Goal: Information Seeking & Learning: Learn about a topic

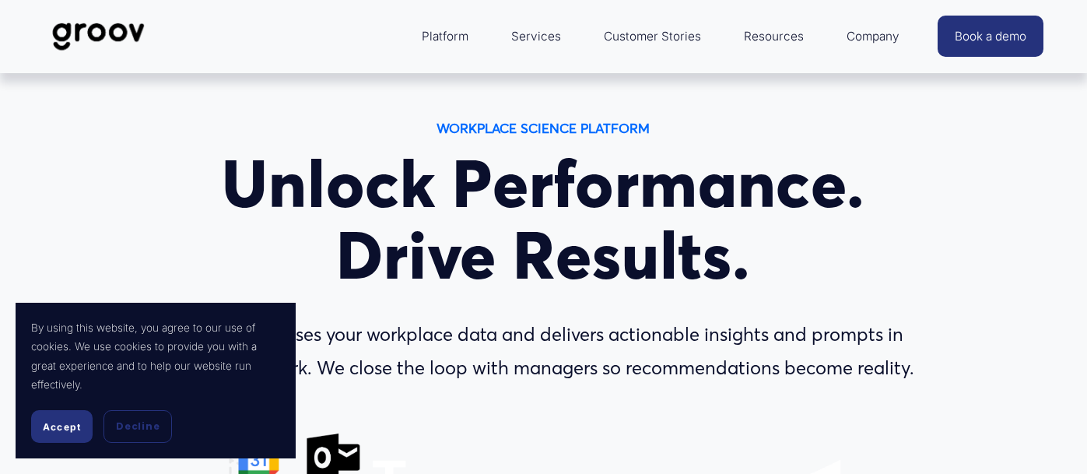
click at [47, 423] on span "Accept" at bounding box center [62, 427] width 38 height 12
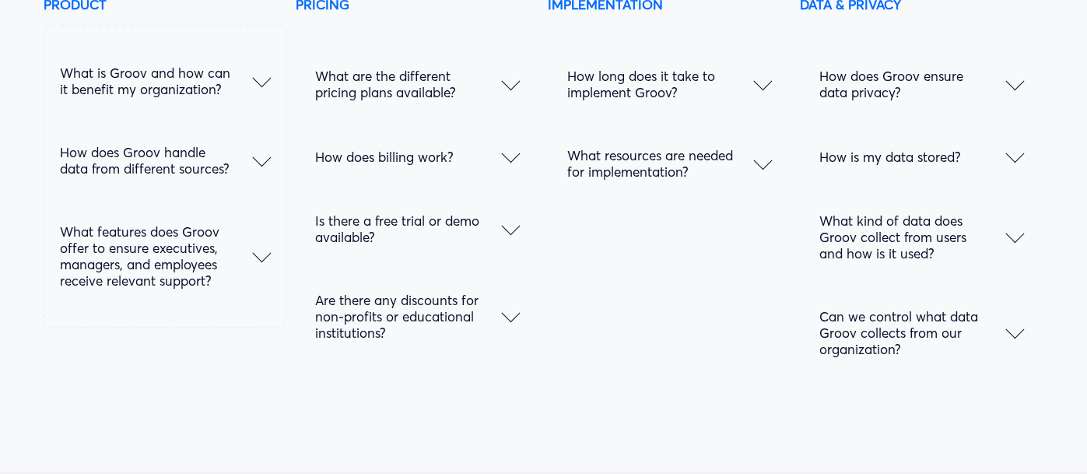
scroll to position [7521, 0]
click at [265, 89] on div at bounding box center [261, 79] width 19 height 19
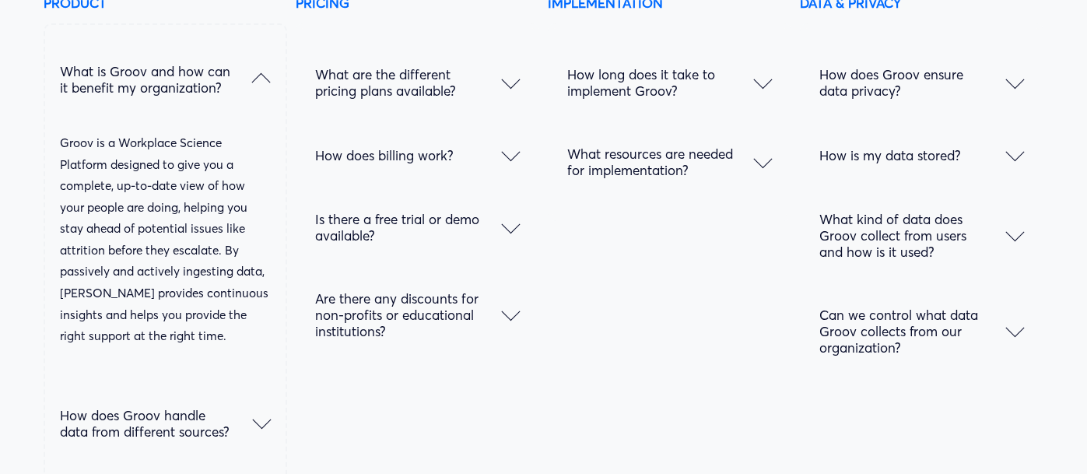
click at [265, 92] on div at bounding box center [261, 82] width 19 height 19
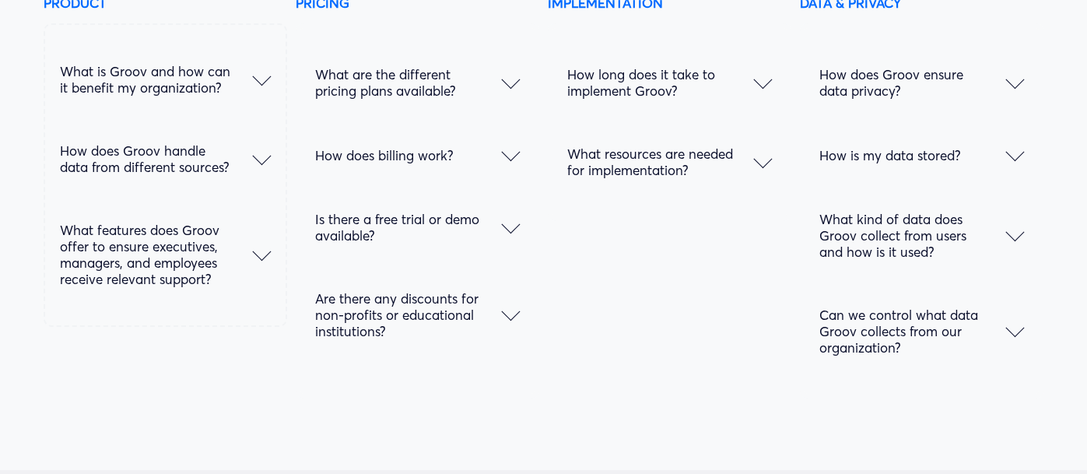
click at [262, 168] on div at bounding box center [261, 158] width 19 height 19
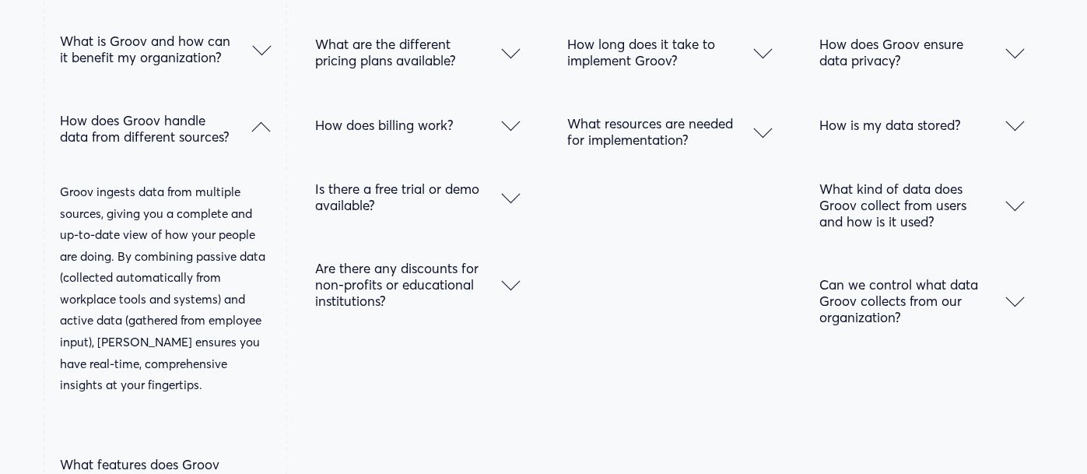
scroll to position [7556, 0]
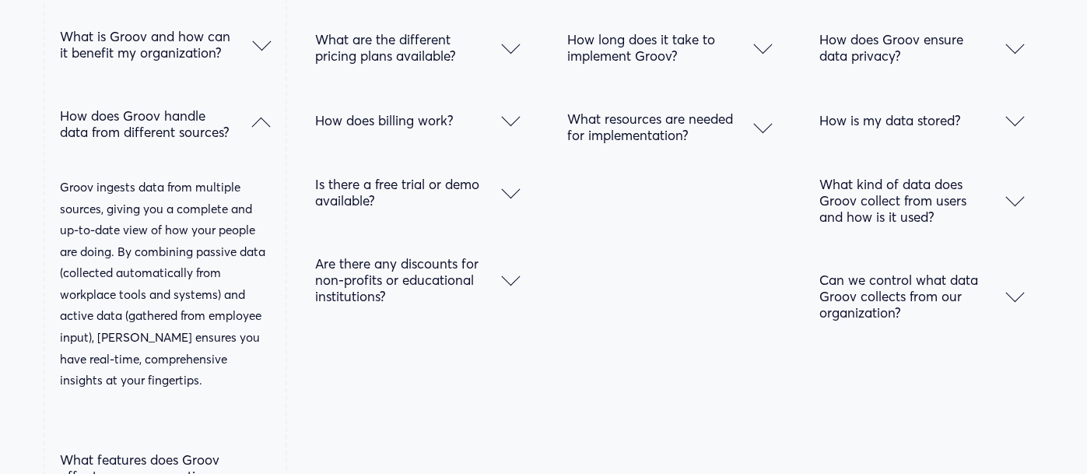
click at [257, 133] on div at bounding box center [261, 123] width 19 height 19
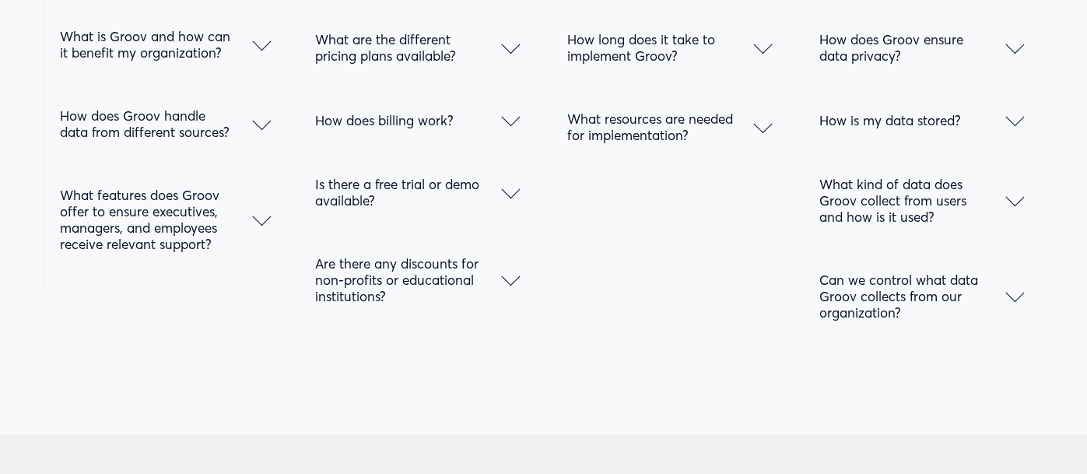
click at [266, 229] on div at bounding box center [261, 219] width 19 height 19
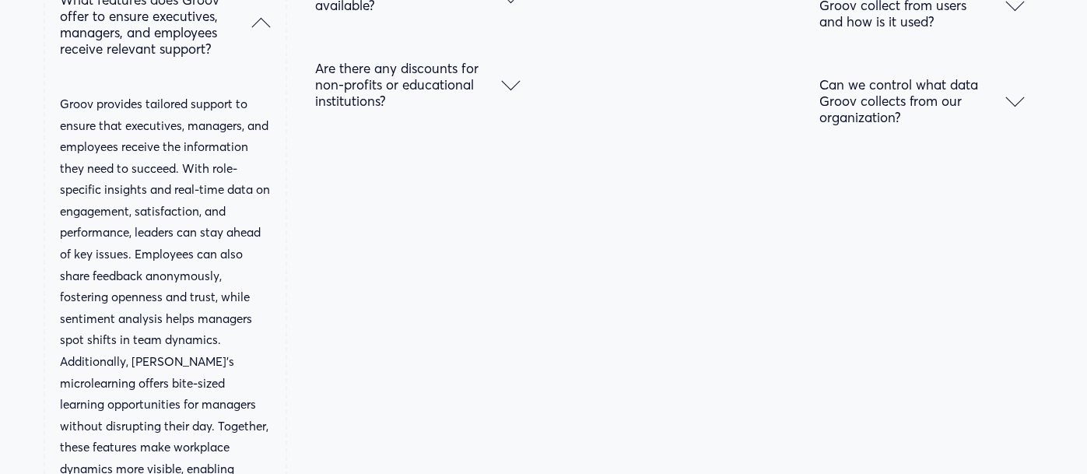
scroll to position [7754, 0]
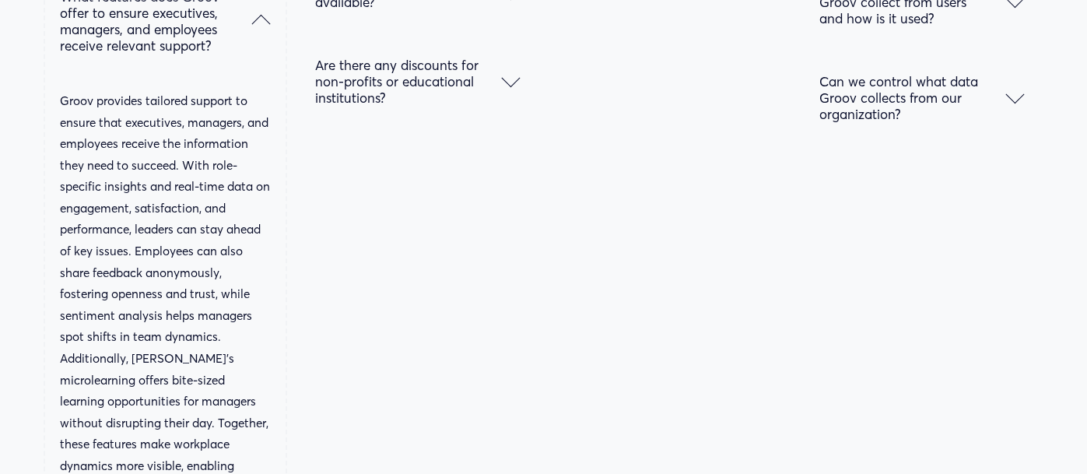
click at [258, 33] on div at bounding box center [261, 24] width 19 height 19
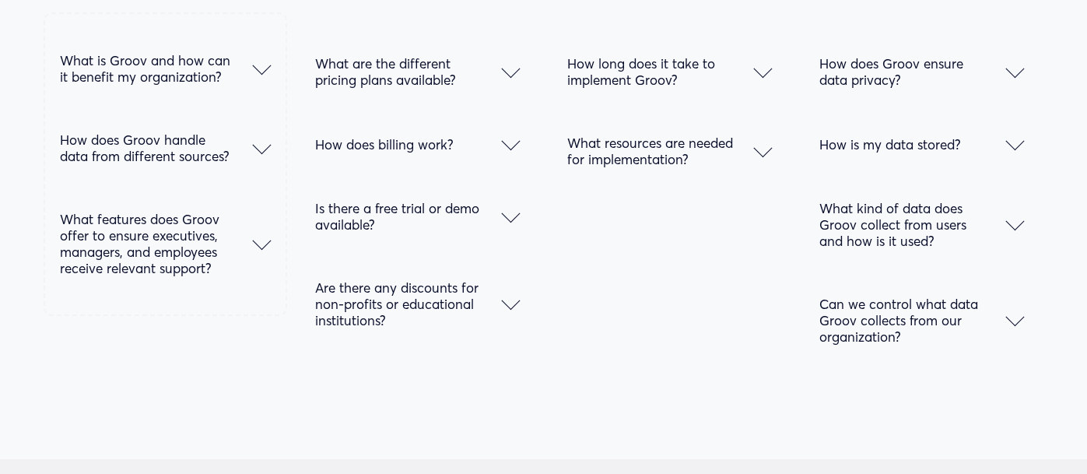
scroll to position [7530, 0]
click at [500, 154] on span "How does billing work?" at bounding box center [408, 146] width 186 height 16
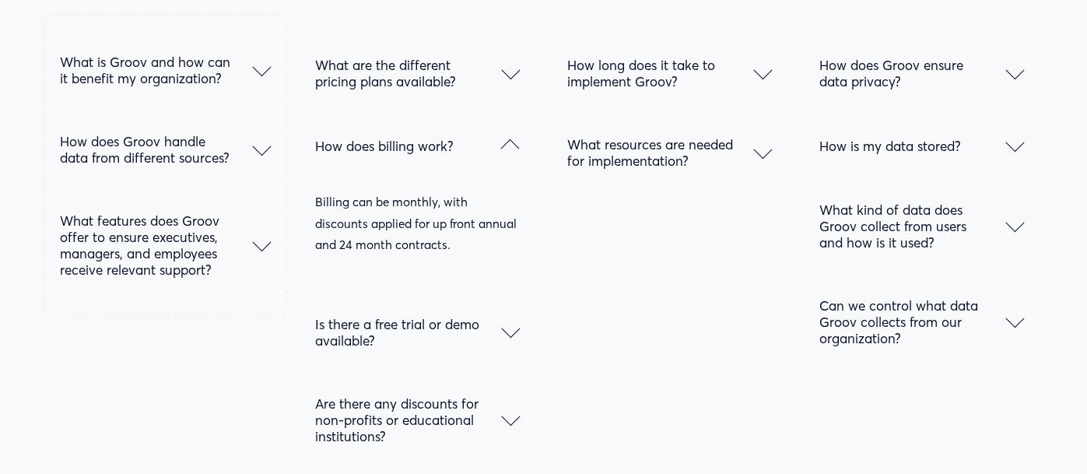
click at [510, 158] on div at bounding box center [510, 148] width 19 height 19
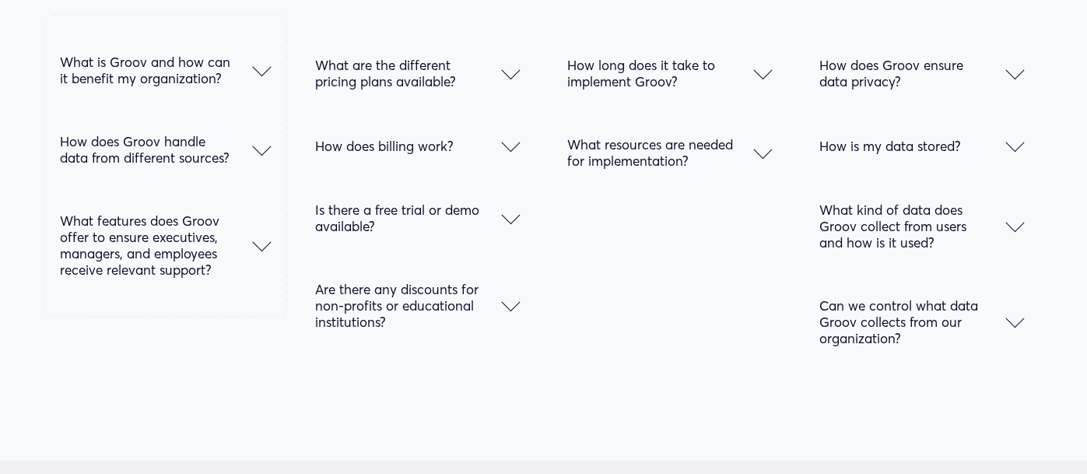
click at [506, 227] on div at bounding box center [510, 218] width 19 height 19
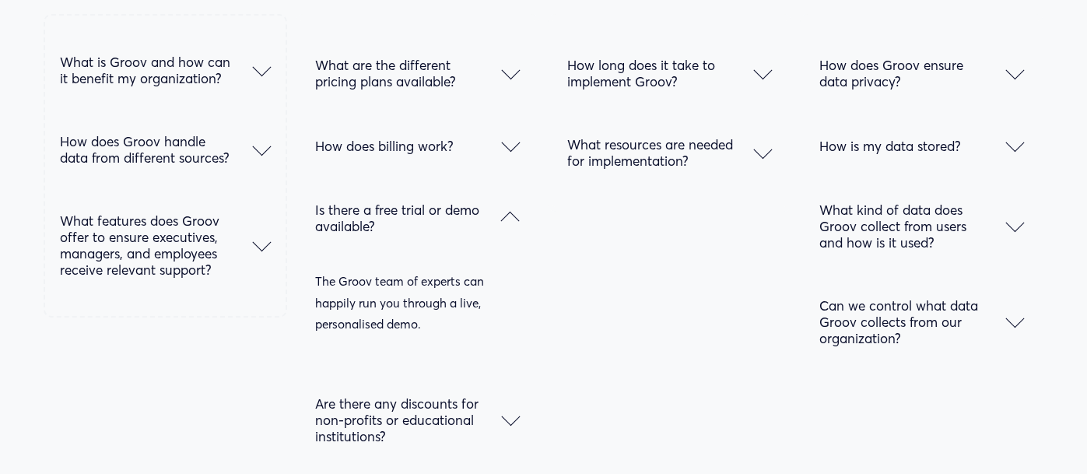
click at [506, 230] on div at bounding box center [510, 221] width 19 height 19
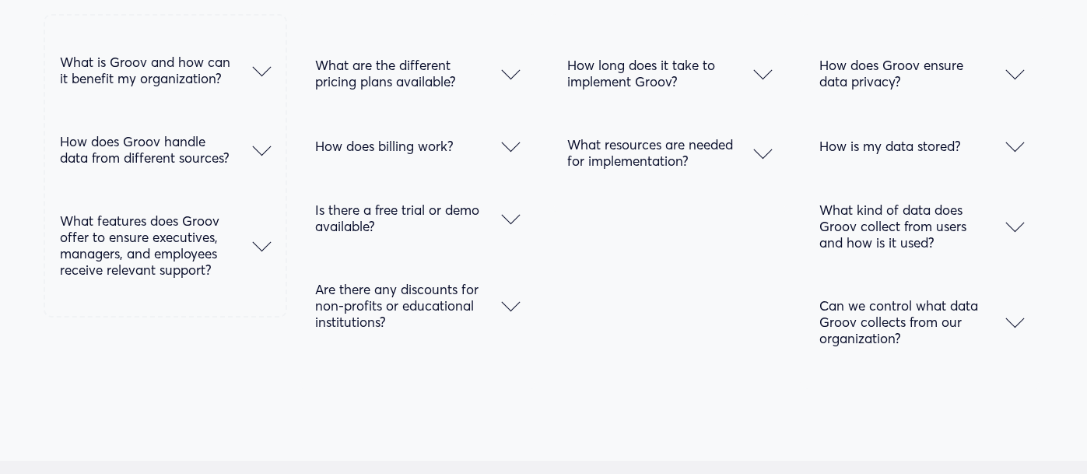
click at [497, 89] on span "What are the different pricing plans available?" at bounding box center [408, 73] width 186 height 33
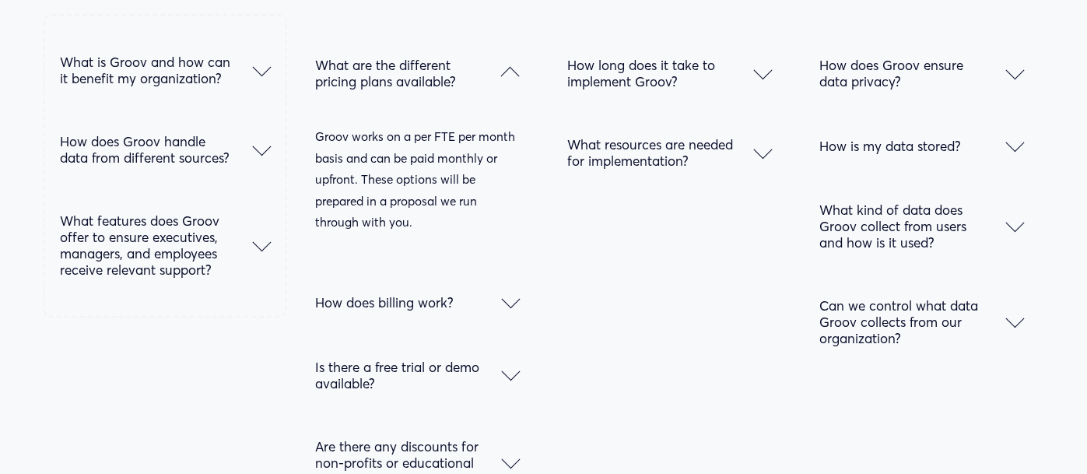
click at [513, 86] on div at bounding box center [510, 76] width 19 height 19
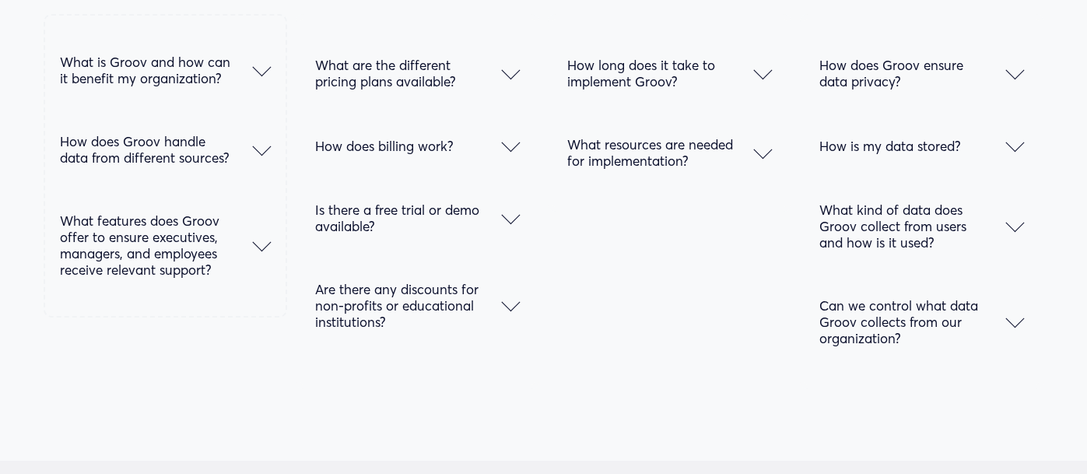
click at [766, 159] on div at bounding box center [762, 149] width 19 height 19
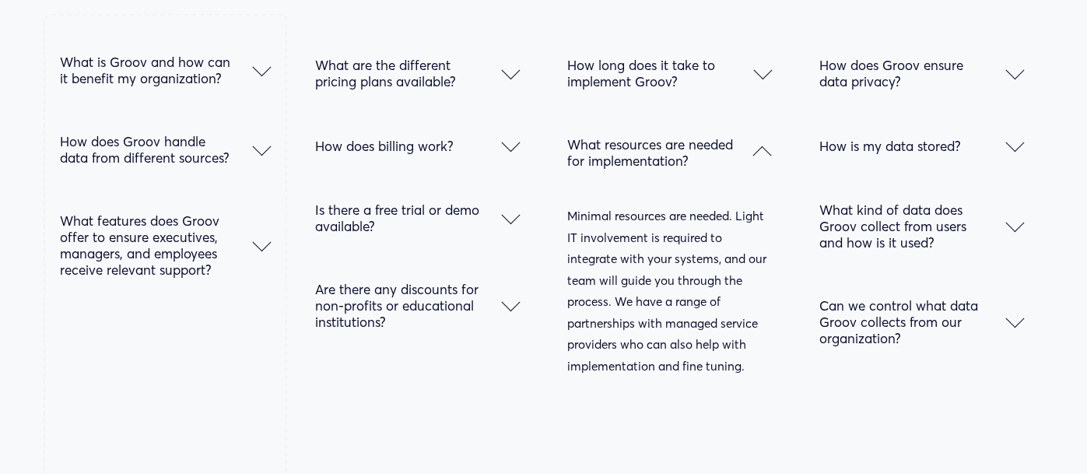
click at [766, 162] on div at bounding box center [762, 152] width 19 height 19
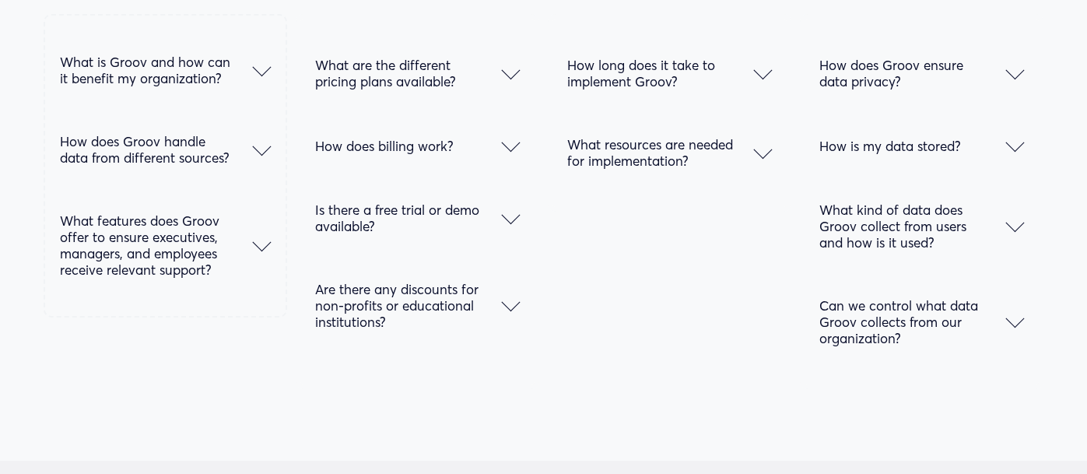
click at [1010, 232] on div at bounding box center [1014, 222] width 19 height 19
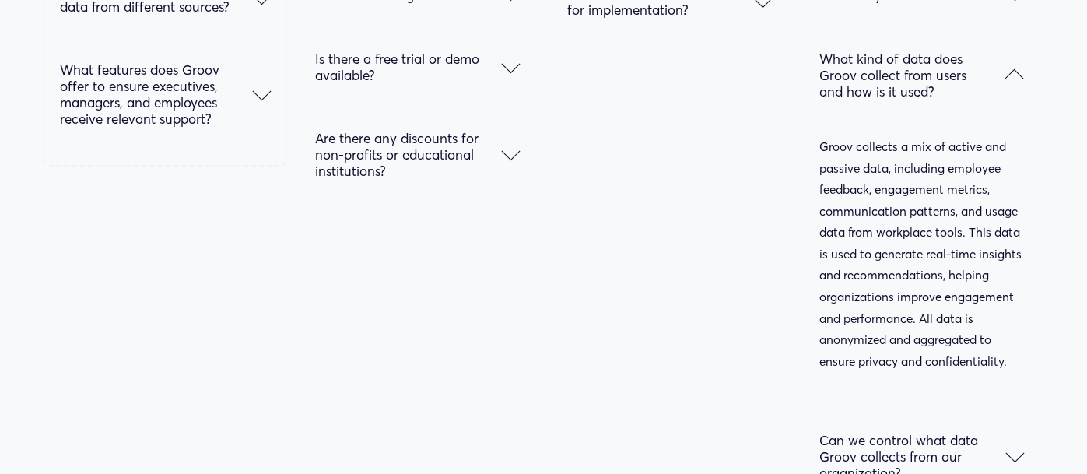
scroll to position [7690, 0]
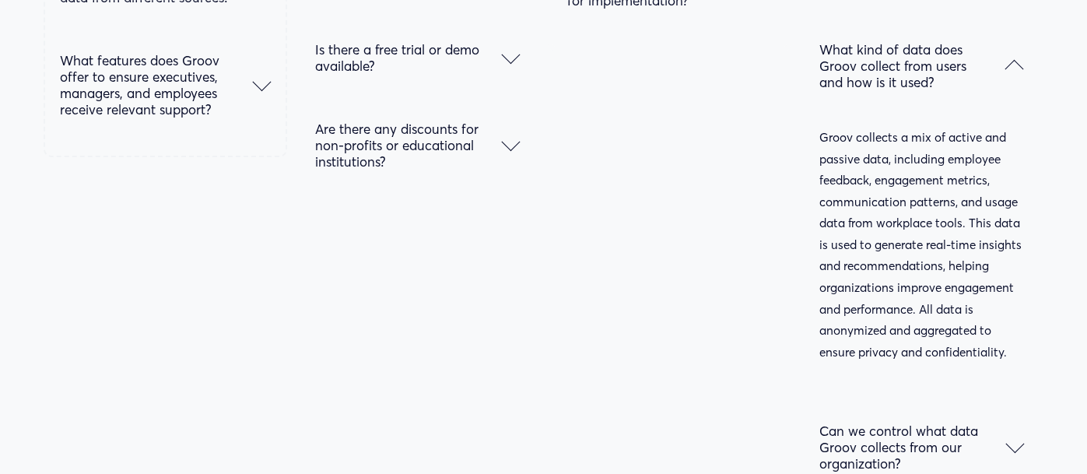
click at [1014, 79] on div at bounding box center [1014, 69] width 19 height 19
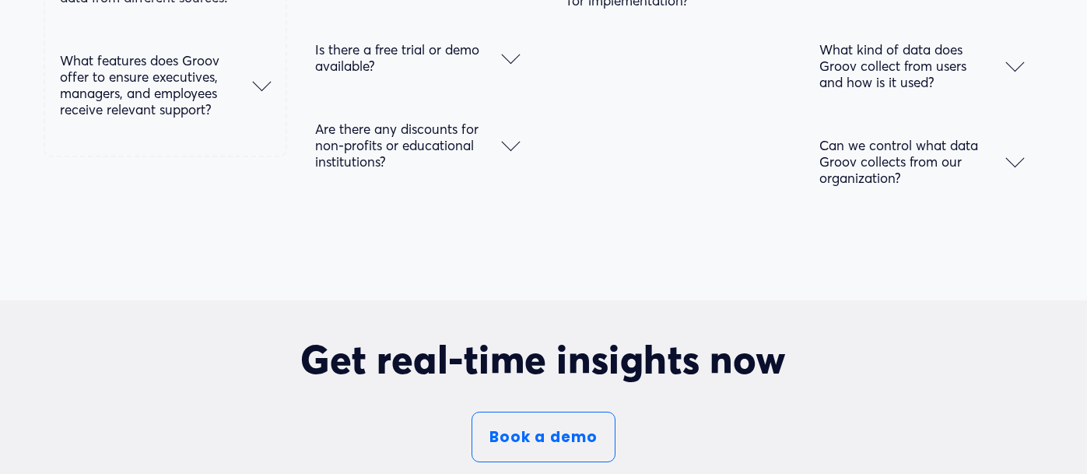
click at [1012, 171] on div at bounding box center [1014, 161] width 19 height 19
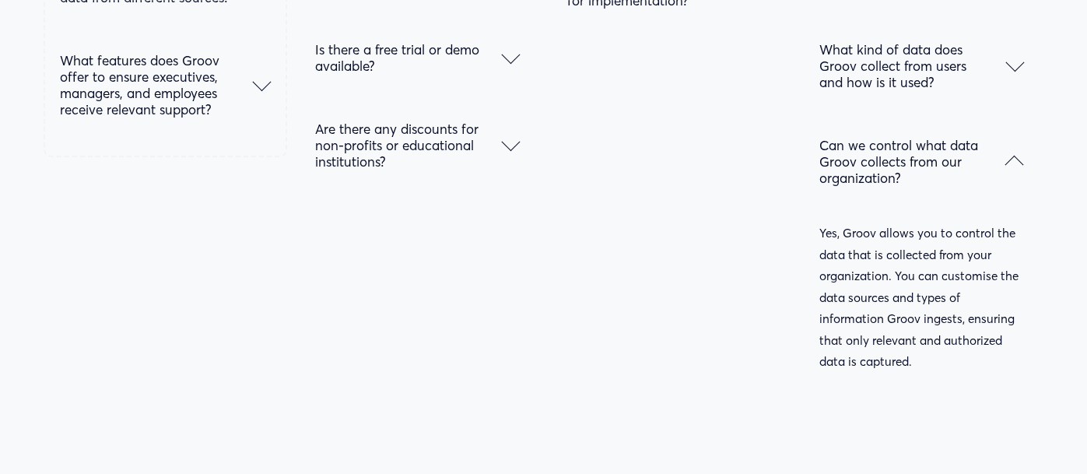
click at [1016, 174] on div at bounding box center [1014, 165] width 19 height 19
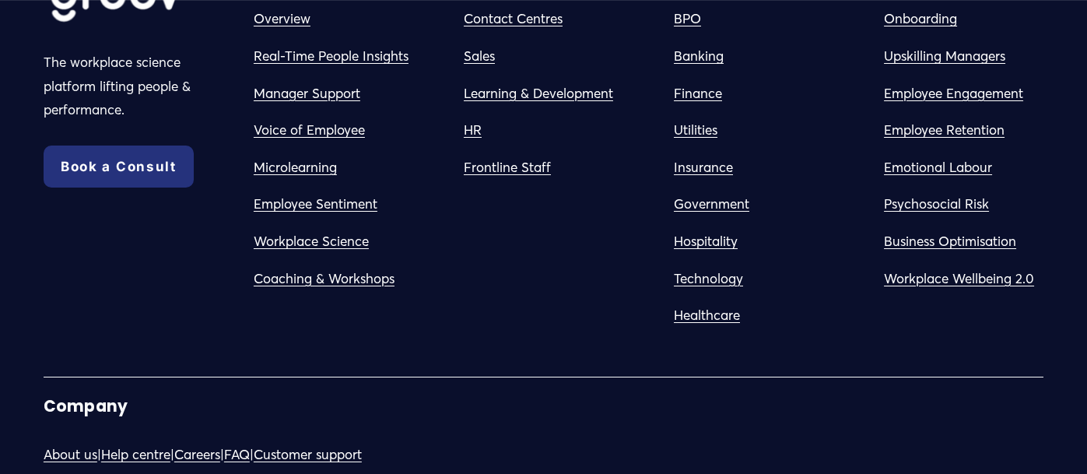
scroll to position [8272, 0]
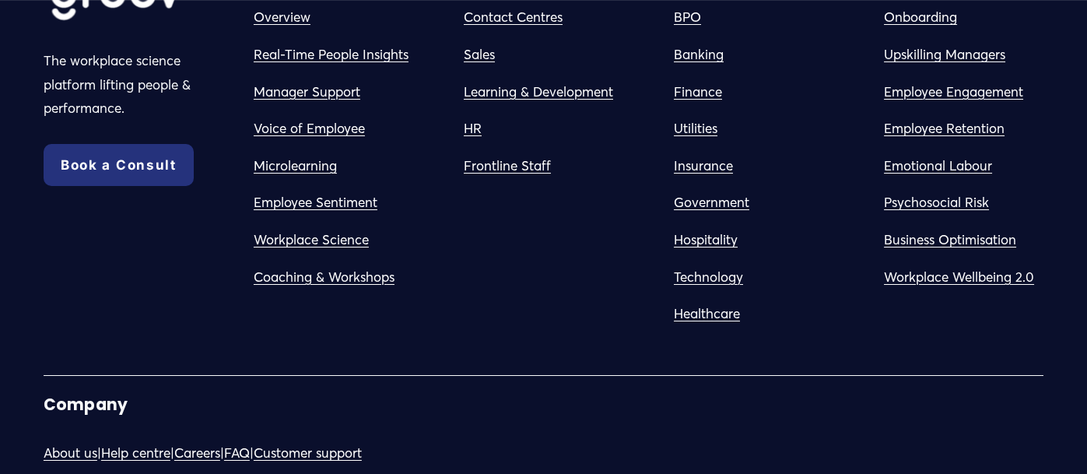
click at [984, 104] on link "Employee Engagement" at bounding box center [953, 92] width 139 height 24
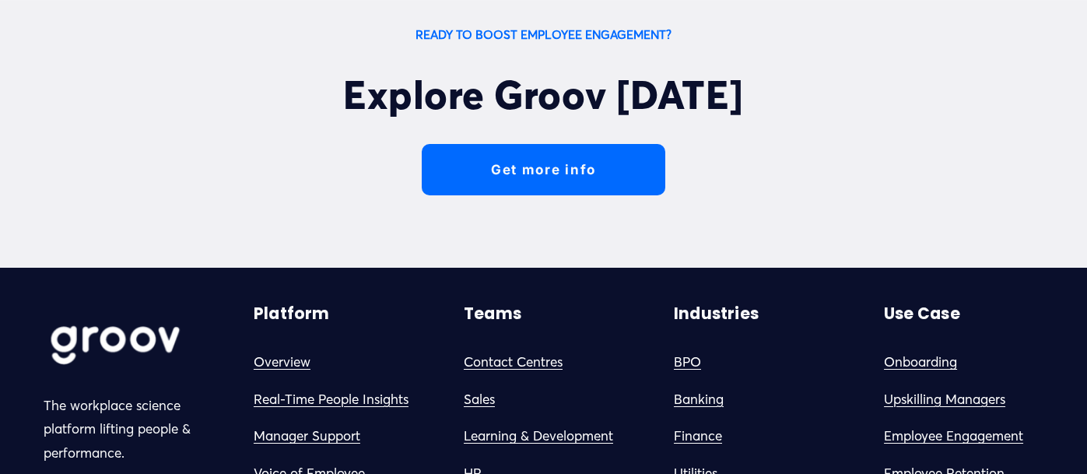
scroll to position [4492, 0]
